Goal: Navigation & Orientation: Find specific page/section

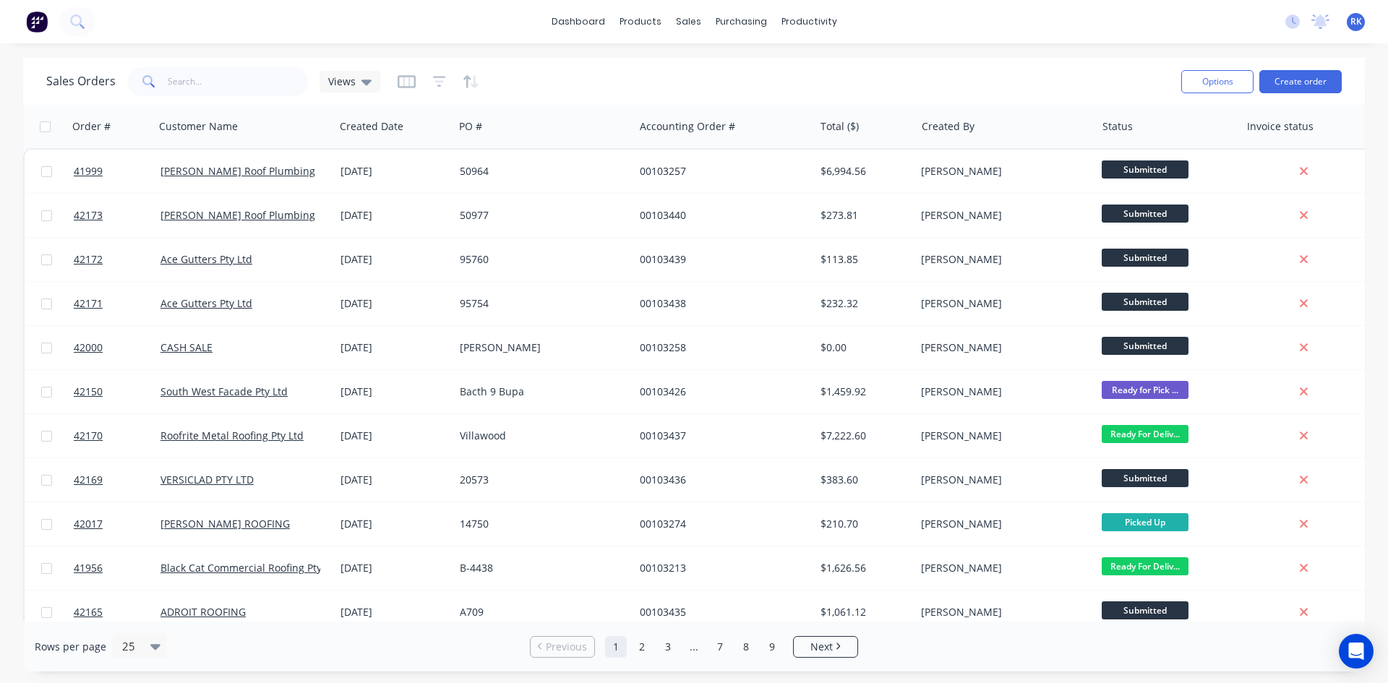
scroll to position [217, 0]
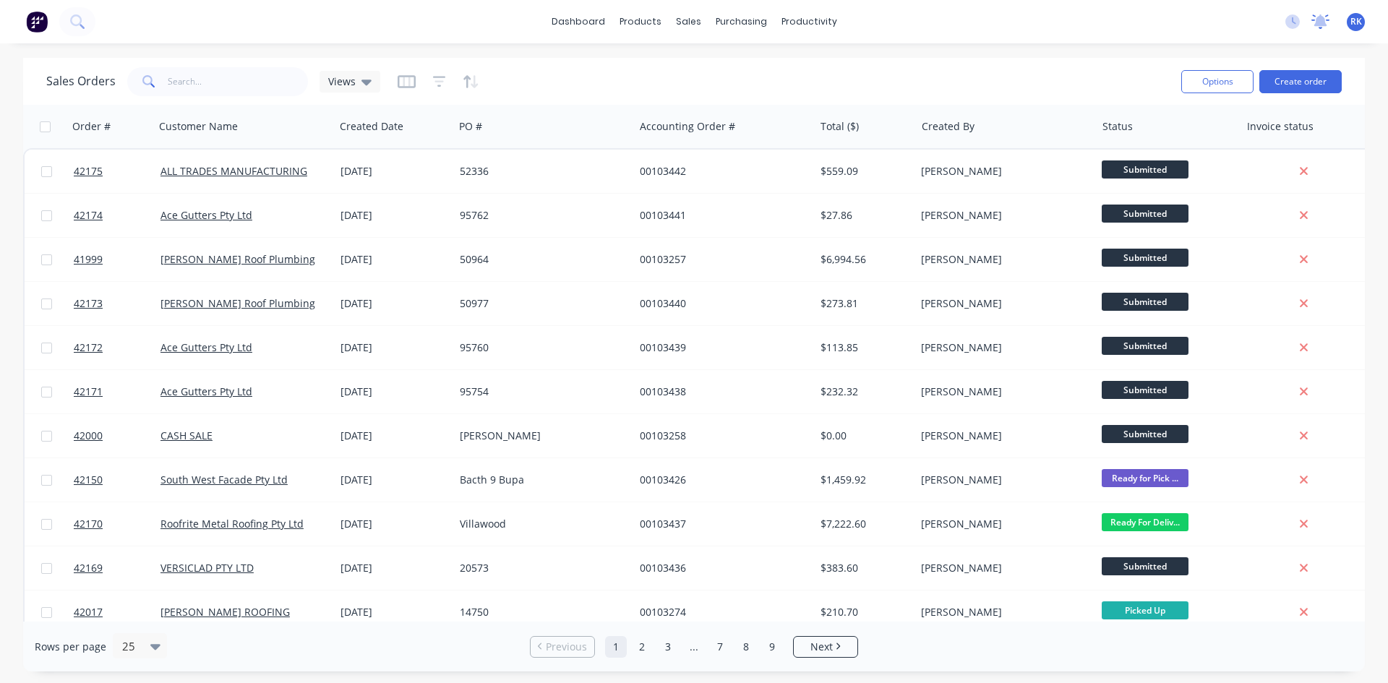
click at [1314, 22] on icon at bounding box center [1321, 21] width 18 height 14
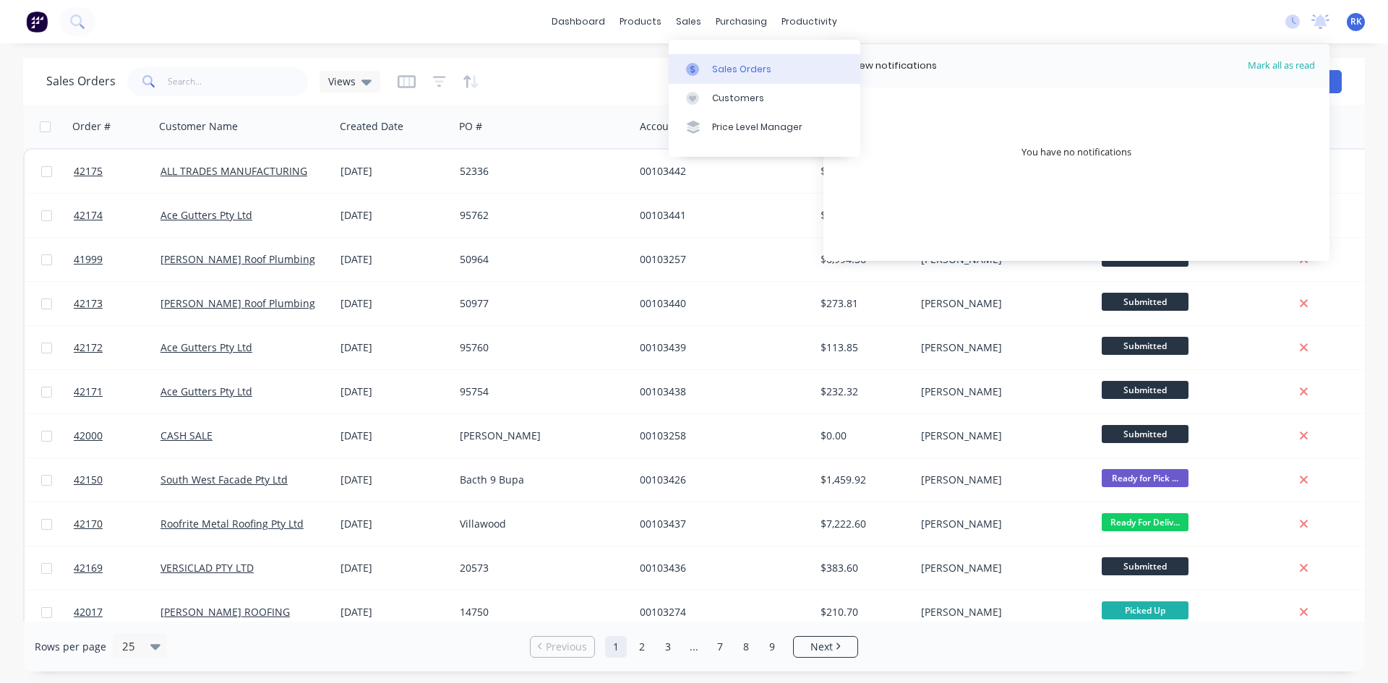
click at [716, 63] on div "Sales Orders" at bounding box center [741, 69] width 59 height 13
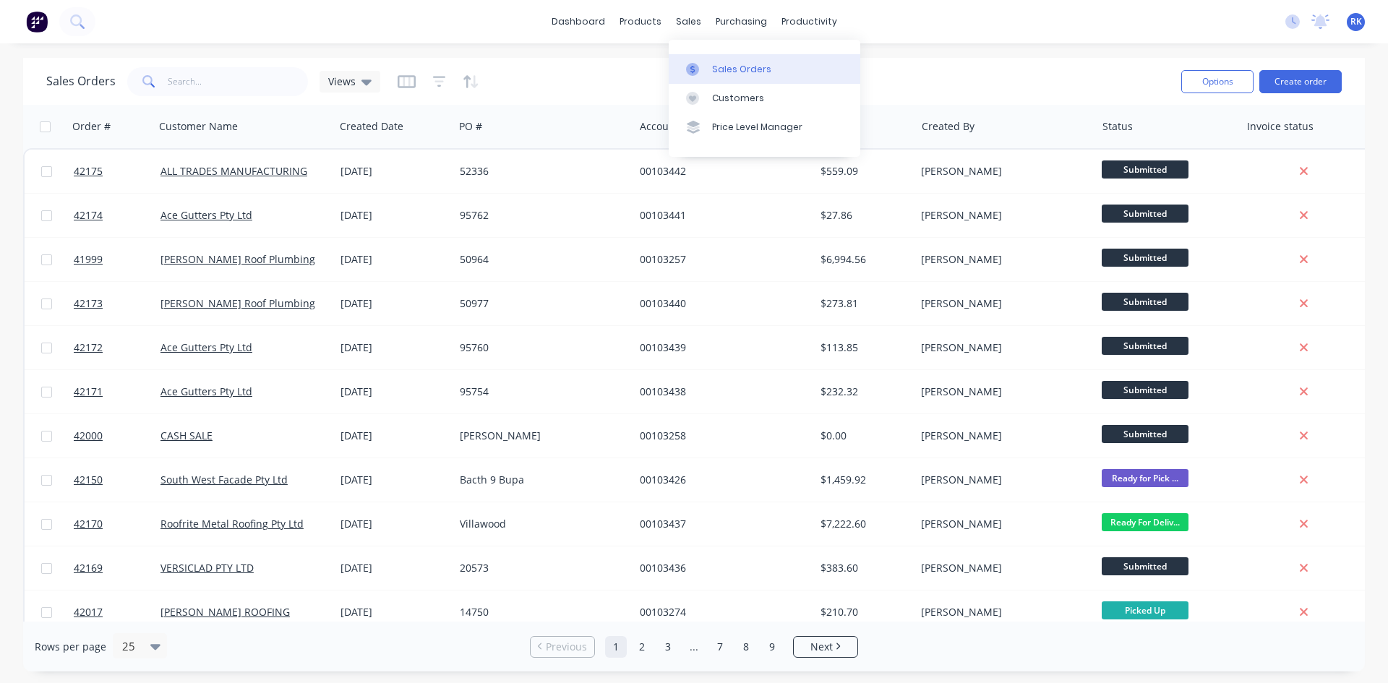
click at [792, 66] on link "Sales Orders" at bounding box center [765, 68] width 192 height 29
click at [750, 80] on link "Sales Orders" at bounding box center [765, 68] width 192 height 29
click at [1031, 79] on div "Sales Orders Views" at bounding box center [608, 81] width 1124 height 35
click at [1362, 19] on span "RK" at bounding box center [1357, 21] width 12 height 13
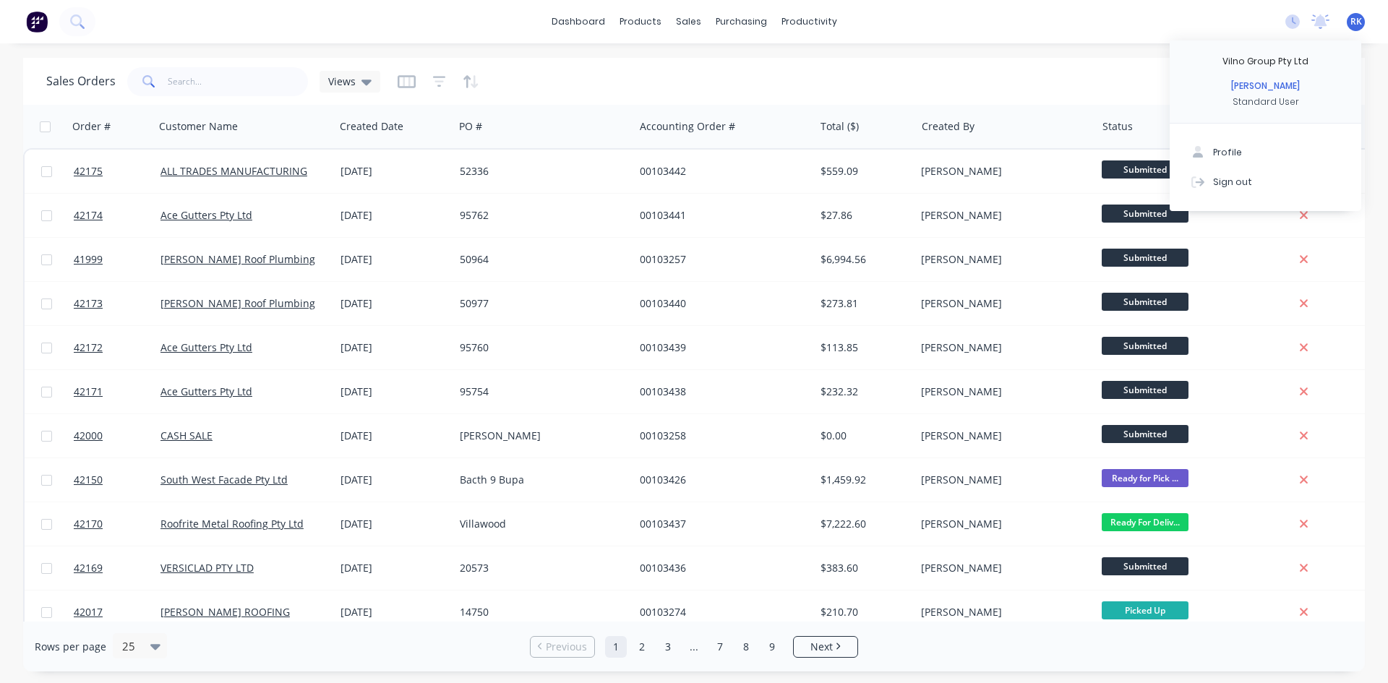
click at [1100, 54] on div "dashboard products sales purchasing productivity dashboard products Product Cat…" at bounding box center [694, 341] width 1388 height 683
click at [1320, 20] on icon at bounding box center [1321, 20] width 13 height 12
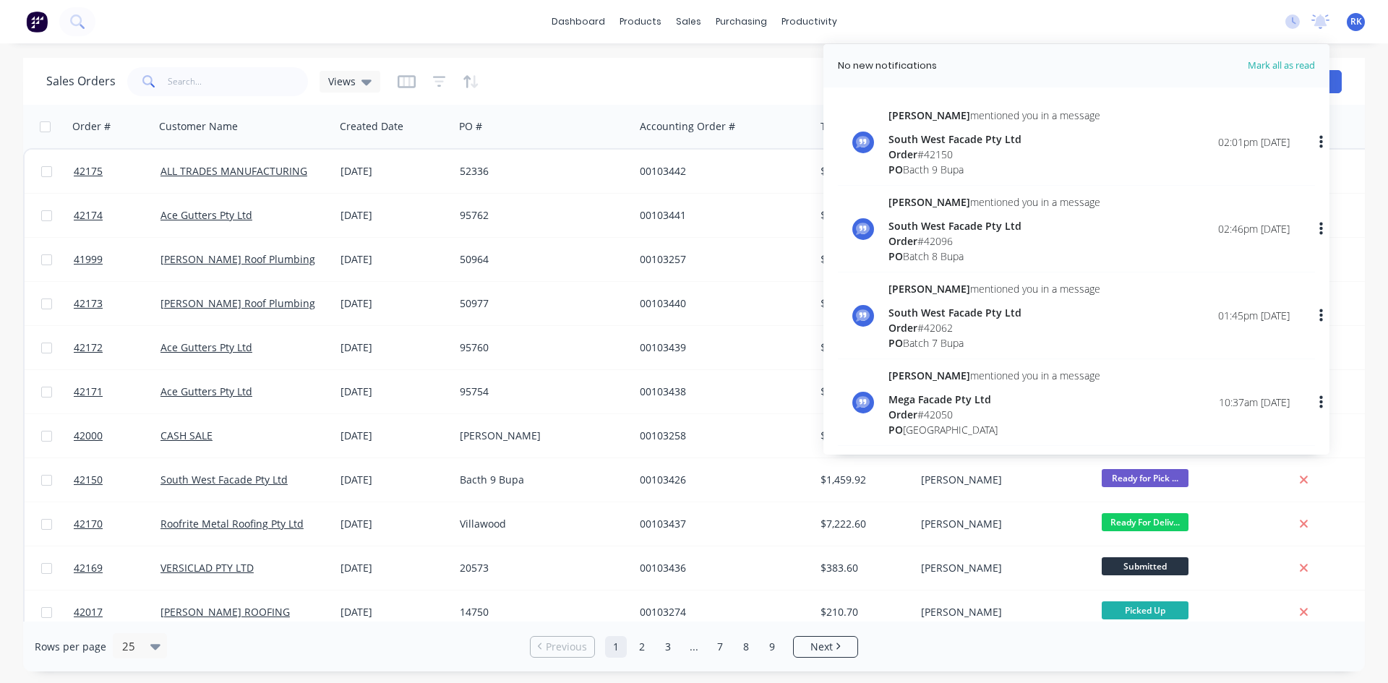
click at [1106, 22] on div "dashboard products sales purchasing productivity dashboard products Product Cat…" at bounding box center [694, 21] width 1388 height 43
